Goal: Check status: Check status

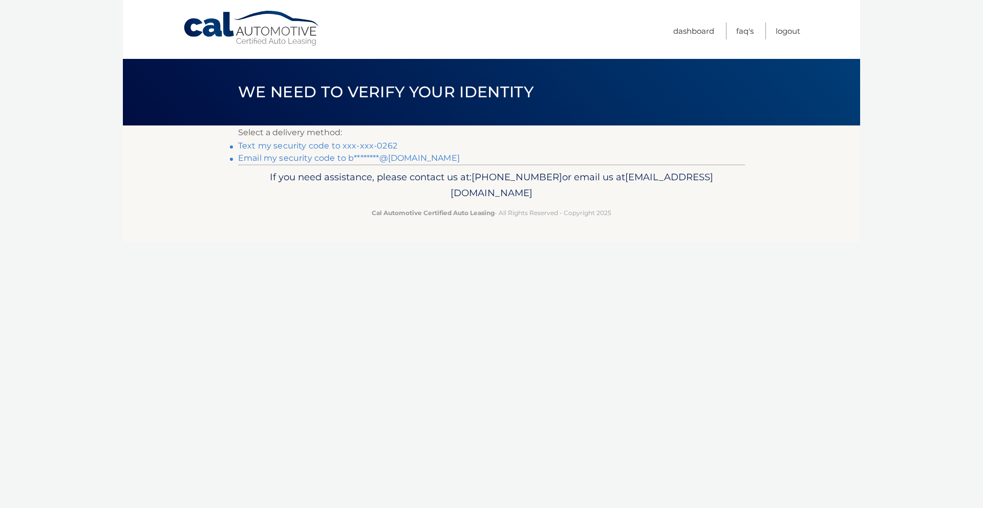
click at [338, 144] on link "Text my security code to xxx-xxx-0262" at bounding box center [317, 146] width 159 height 10
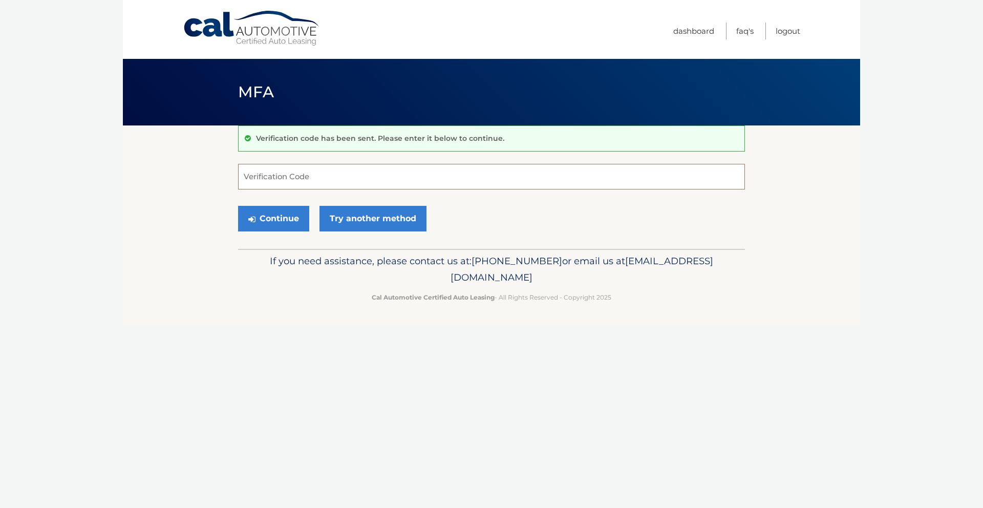
click at [271, 186] on input "Verification Code" at bounding box center [491, 177] width 507 height 26
type input "207398"
click at [286, 216] on button "Continue" at bounding box center [273, 219] width 71 height 26
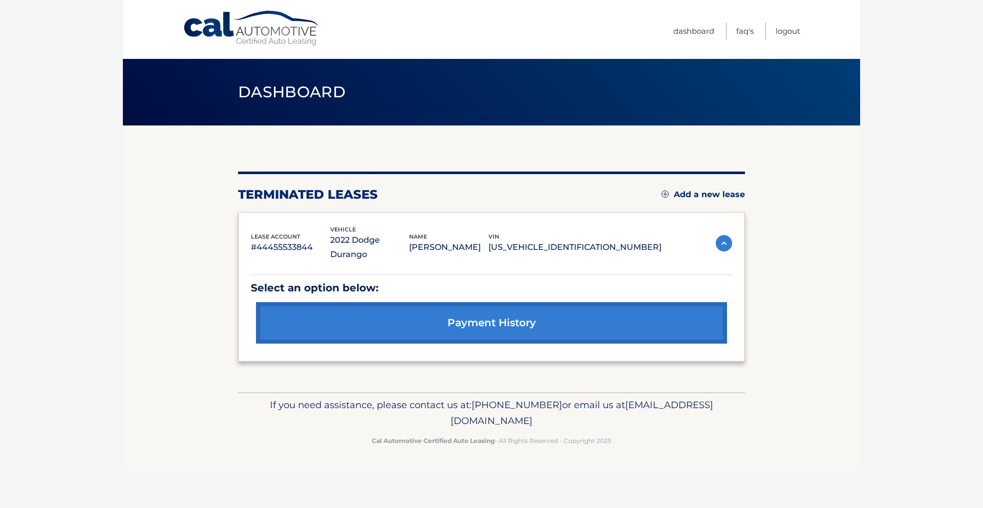
click at [461, 313] on link "payment history" at bounding box center [491, 322] width 471 height 41
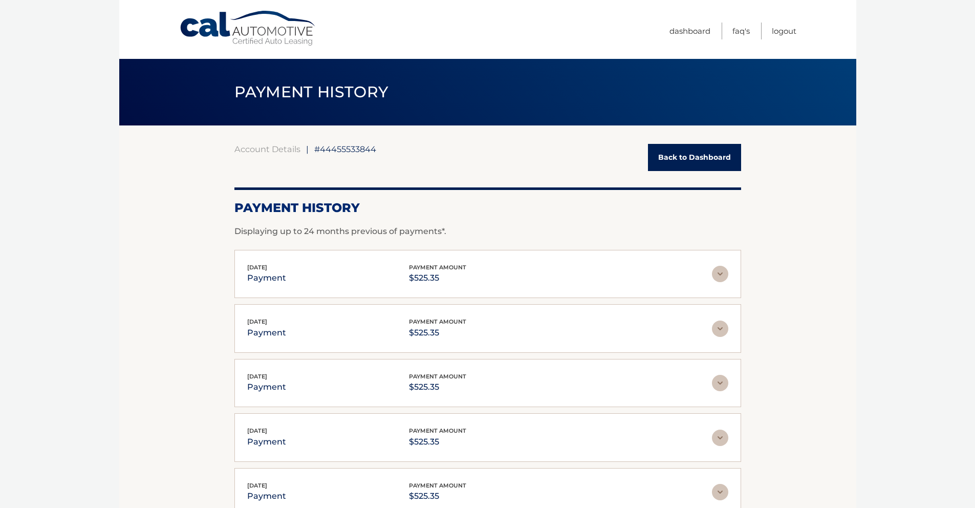
click at [702, 157] on link "Back to Dashboard" at bounding box center [694, 157] width 93 height 27
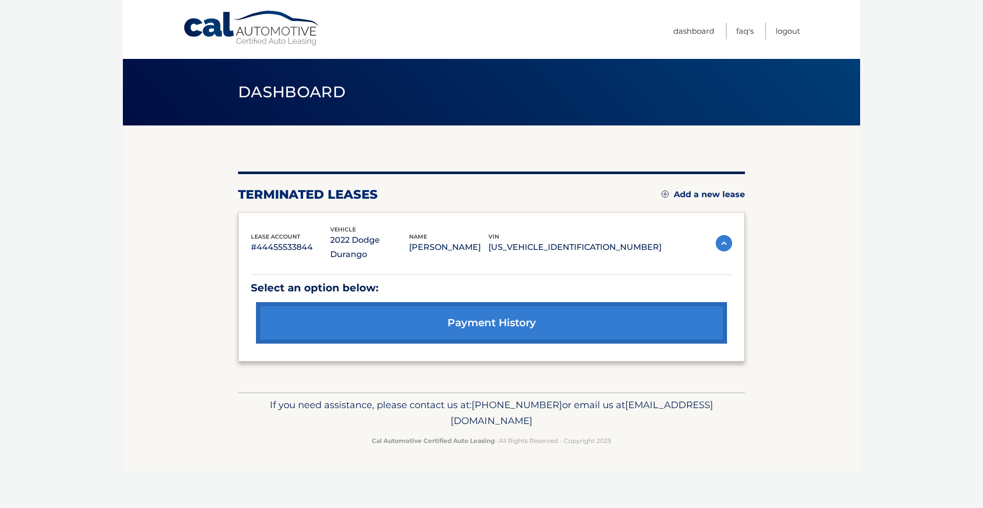
click at [472, 308] on link "payment history" at bounding box center [491, 322] width 471 height 41
